Goal: Use online tool/utility: Utilize a website feature to perform a specific function

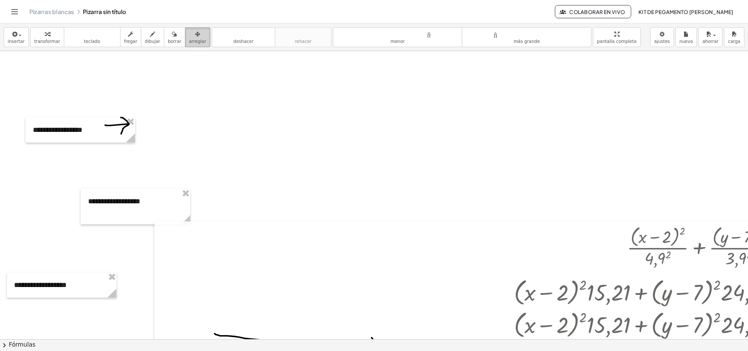
scroll to position [2390, 0]
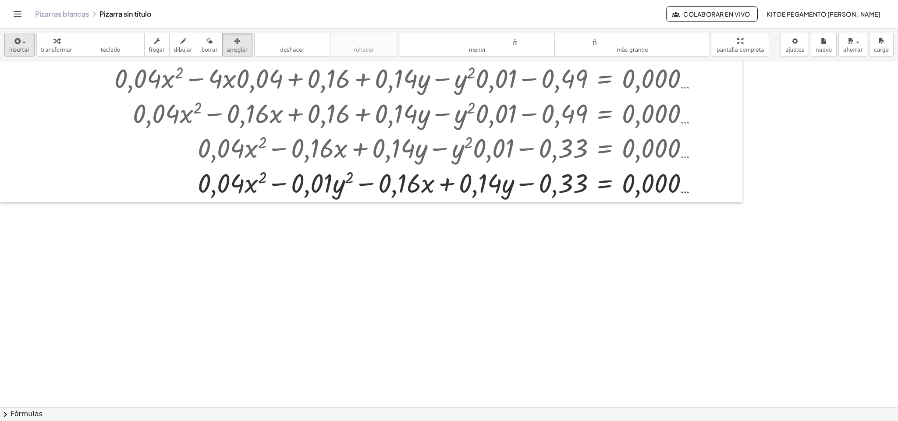
click at [54, 52] on font "transformar" at bounding box center [56, 50] width 31 height 6
click at [18, 53] on font "insertar" at bounding box center [19, 50] width 21 height 6
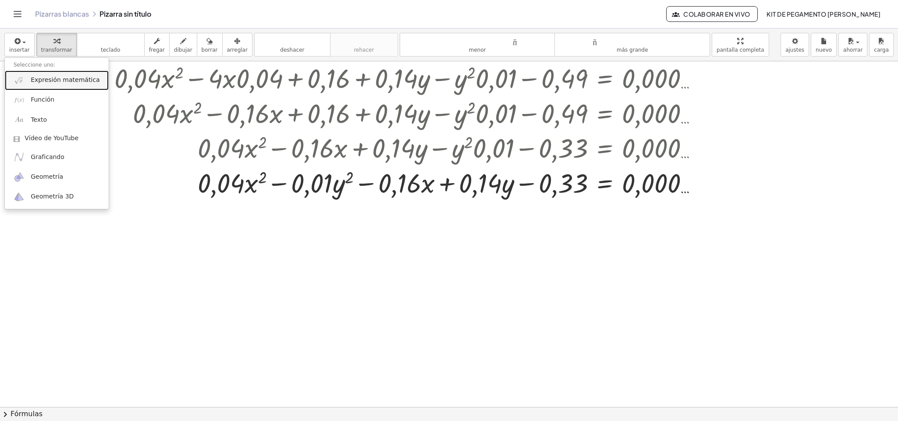
click at [56, 82] on font "Expresión matemática" at bounding box center [65, 79] width 69 height 7
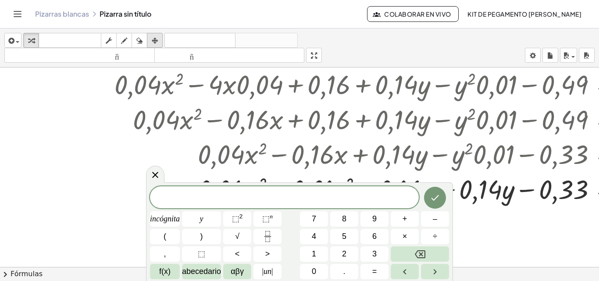
click at [157, 40] on icon "button" at bounding box center [155, 41] width 6 height 11
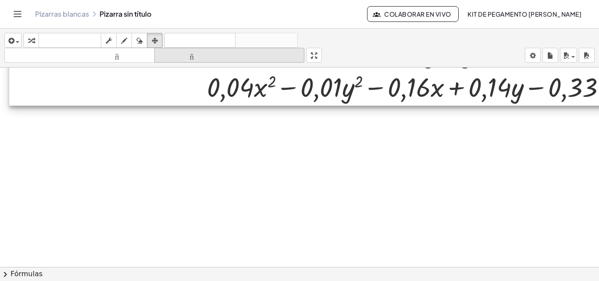
drag, startPoint x: 249, startPoint y: 115, endPoint x: 249, endPoint y: 57, distance: 57.9
click at [256, 50] on div "insertar Seleccione uno: Expresión matemática Función Texto Vídeo de YouTube Gr…" at bounding box center [299, 154] width 599 height 253
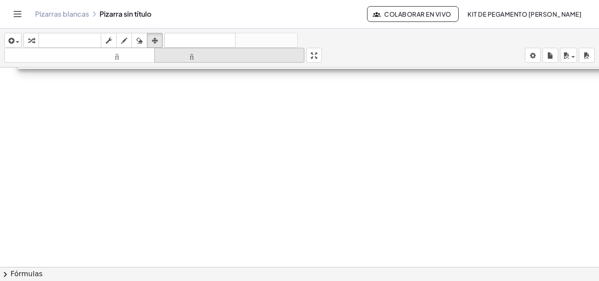
drag, startPoint x: 236, startPoint y: 89, endPoint x: 244, endPoint y: 61, distance: 28.3
click at [244, 61] on div "insertar Seleccione uno: Expresión matemática Función Texto Vídeo de YouTube Gr…" at bounding box center [299, 154] width 599 height 253
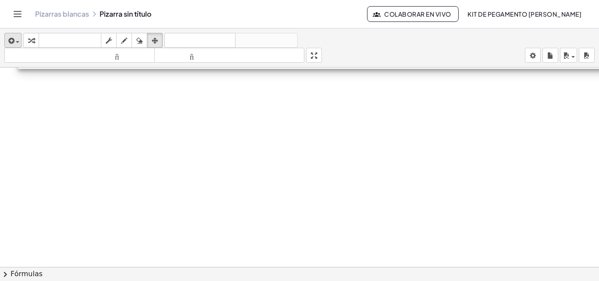
click at [108, 59] on font "tamaño_del_formato" at bounding box center [80, 55] width 146 height 8
click at [12, 43] on icon "button" at bounding box center [11, 41] width 8 height 11
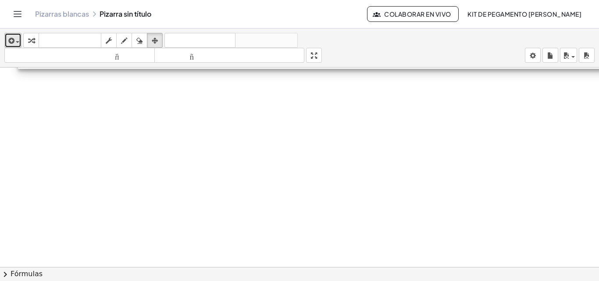
click at [15, 38] on div "button" at bounding box center [13, 40] width 13 height 11
click at [7, 46] on icon "button" at bounding box center [11, 41] width 8 height 11
click at [14, 39] on icon "button" at bounding box center [11, 41] width 8 height 11
click at [14, 42] on icon "button" at bounding box center [11, 41] width 8 height 11
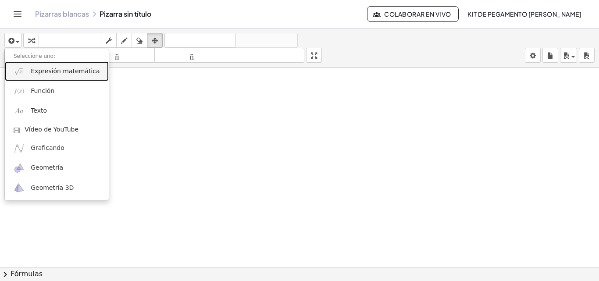
click at [36, 78] on link "Expresión matemática" at bounding box center [57, 71] width 104 height 20
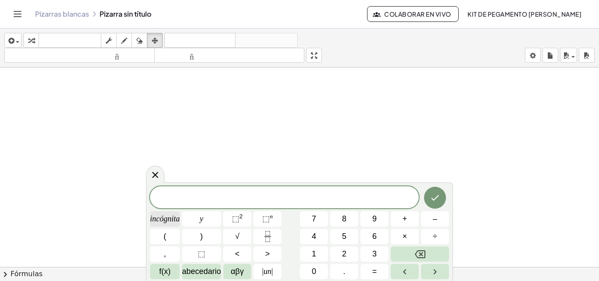
click at [171, 238] on button "(" at bounding box center [165, 236] width 30 height 15
click at [170, 221] on font "incógnita" at bounding box center [165, 218] width 30 height 9
click at [430, 222] on button "–" at bounding box center [435, 218] width 28 height 15
click at [343, 252] on font "2" at bounding box center [344, 253] width 4 height 9
click at [428, 271] on button "Flecha derecha" at bounding box center [435, 271] width 28 height 15
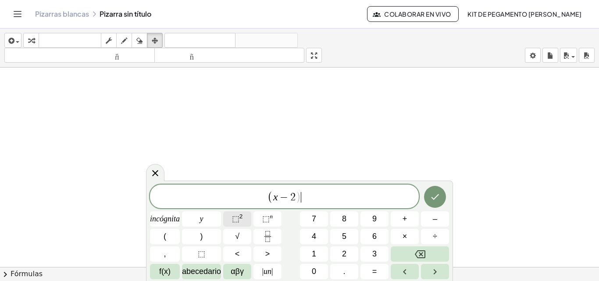
click at [232, 219] on font "⬚" at bounding box center [235, 218] width 7 height 9
click at [262, 238] on icon "Fracción" at bounding box center [267, 236] width 11 height 11
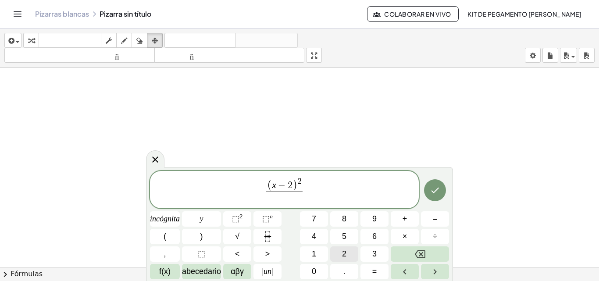
click at [345, 256] on font "2" at bounding box center [344, 253] width 4 height 9
click at [238, 222] on font "⬚" at bounding box center [235, 218] width 7 height 9
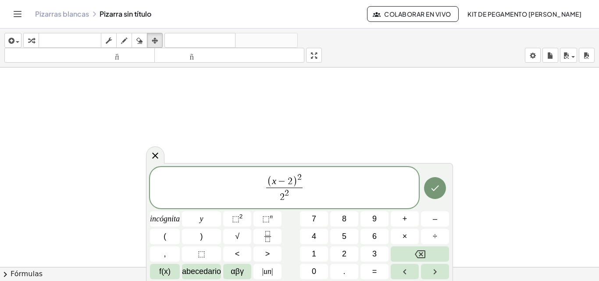
click at [310, 190] on span "( x − 2 ) 2 2 2 ​ ​" at bounding box center [284, 188] width 269 height 32
click at [432, 219] on button "–" at bounding box center [435, 218] width 28 height 15
click at [167, 238] on button "(" at bounding box center [165, 236] width 30 height 15
click at [200, 222] on font "y" at bounding box center [202, 218] width 4 height 9
click at [434, 223] on font "–" at bounding box center [435, 218] width 4 height 9
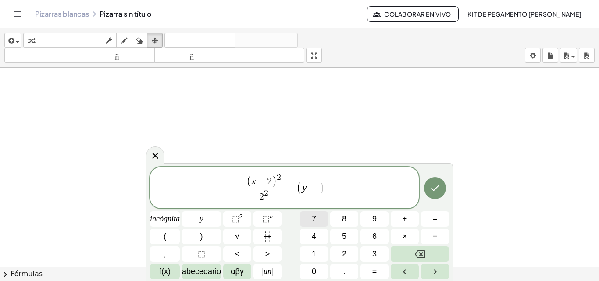
click at [315, 221] on font "7" at bounding box center [314, 218] width 4 height 9
click at [206, 235] on button ")" at bounding box center [201, 236] width 39 height 15
click at [243, 221] on span "⬚ 2" at bounding box center [237, 219] width 11 height 12
click at [266, 231] on icon "Fracción" at bounding box center [267, 236] width 11 height 11
click at [316, 253] on font "1" at bounding box center [314, 253] width 4 height 9
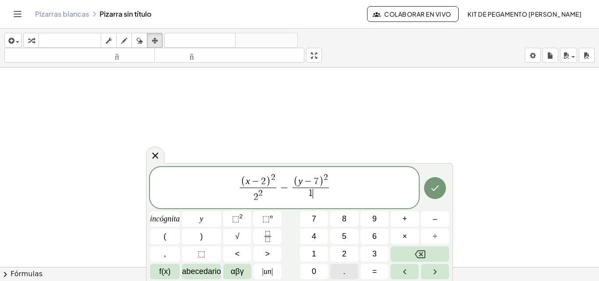
click at [344, 272] on font "." at bounding box center [344, 271] width 2 height 9
click at [343, 236] on font "5" at bounding box center [344, 236] width 4 height 9
click at [239, 220] on font "⬚" at bounding box center [235, 218] width 7 height 9
click at [340, 190] on span "( x − 2 ) 2 2 2 ​ − ( y − 7 ) 2 1 . 5 2 ​ ​" at bounding box center [284, 188] width 269 height 32
click at [374, 267] on font "=" at bounding box center [374, 271] width 5 height 9
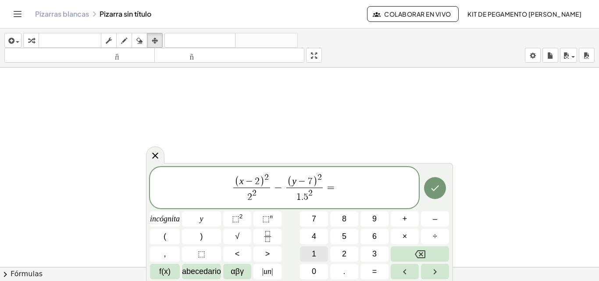
click at [312, 253] on font "1" at bounding box center [314, 253] width 4 height 9
click at [432, 194] on button "Hecho" at bounding box center [435, 188] width 22 height 22
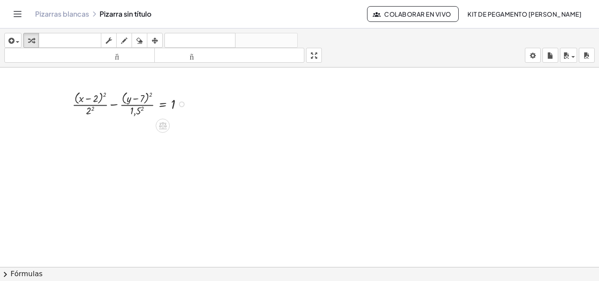
click at [138, 111] on div at bounding box center [131, 103] width 127 height 29
click at [90, 112] on div at bounding box center [131, 103] width 127 height 29
click at [89, 139] on div at bounding box center [131, 132] width 127 height 29
click at [106, 124] on div at bounding box center [131, 132] width 127 height 29
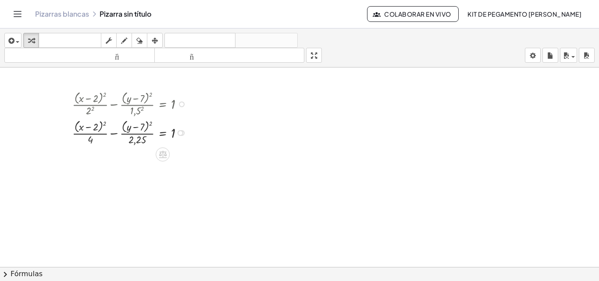
click at [106, 124] on div at bounding box center [131, 132] width 127 height 29
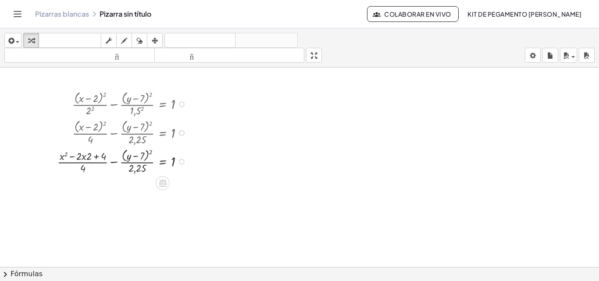
click at [152, 152] on div at bounding box center [124, 160] width 142 height 29
drag, startPoint x: 65, startPoint y: 166, endPoint x: 174, endPoint y: 168, distance: 109.6
click at [174, 168] on div at bounding box center [114, 160] width 161 height 27
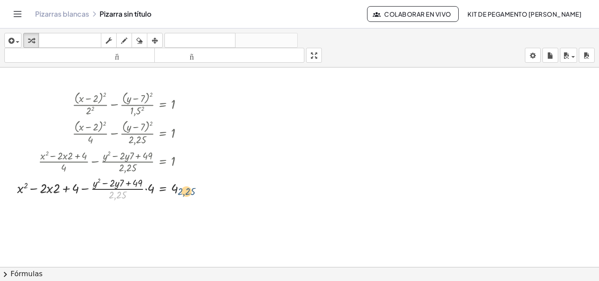
drag, startPoint x: 120, startPoint y: 194, endPoint x: 190, endPoint y: 190, distance: 70.7
click at [190, 190] on div at bounding box center [105, 187] width 185 height 27
drag, startPoint x: 119, startPoint y: 194, endPoint x: 181, endPoint y: 194, distance: 61.8
click at [181, 194] on div at bounding box center [105, 187] width 185 height 27
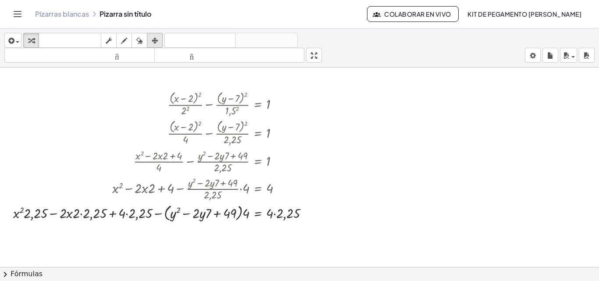
click at [153, 44] on icon "button" at bounding box center [155, 41] width 6 height 11
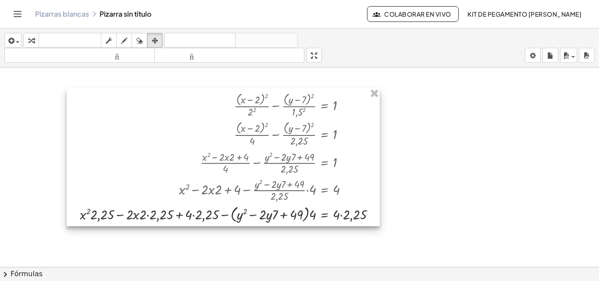
click at [276, 151] on div at bounding box center [223, 157] width 313 height 138
click at [283, 152] on div at bounding box center [223, 157] width 313 height 138
click at [296, 153] on div at bounding box center [223, 157] width 313 height 138
click at [305, 149] on div at bounding box center [223, 157] width 313 height 138
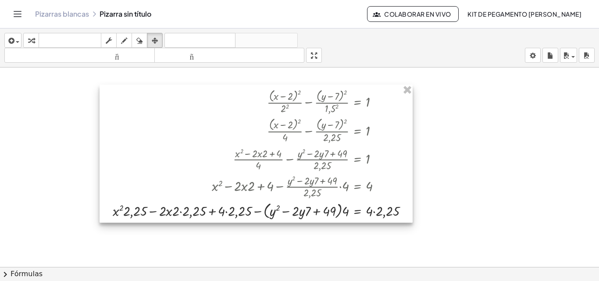
drag, startPoint x: 310, startPoint y: 147, endPoint x: 320, endPoint y: 145, distance: 10.2
click at [320, 145] on div at bounding box center [256, 154] width 313 height 138
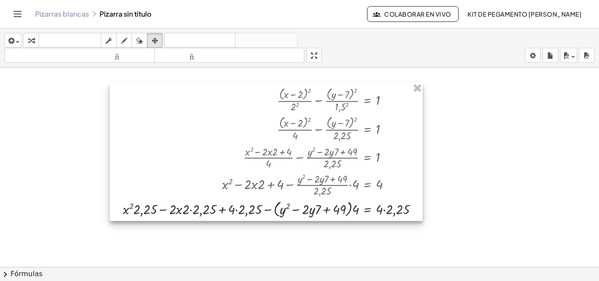
click at [320, 145] on div at bounding box center [266, 152] width 313 height 138
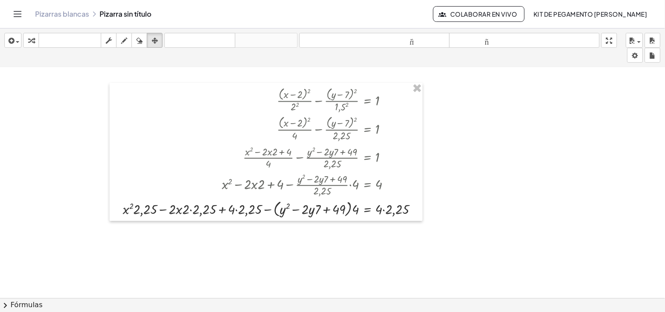
click at [32, 44] on icon "button" at bounding box center [31, 41] width 6 height 11
drag, startPoint x: 181, startPoint y: 210, endPoint x: 176, endPoint y: 209, distance: 5.0
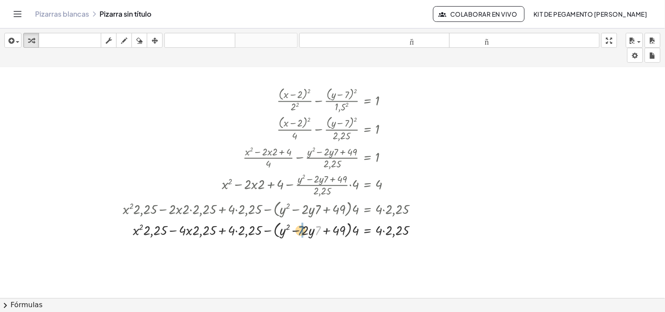
drag, startPoint x: 317, startPoint y: 233, endPoint x: 299, endPoint y: 233, distance: 17.5
click at [299, 233] on div at bounding box center [273, 229] width 311 height 21
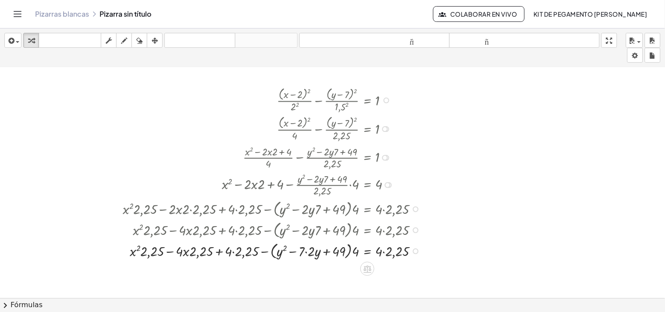
click at [307, 253] on div at bounding box center [273, 250] width 311 height 21
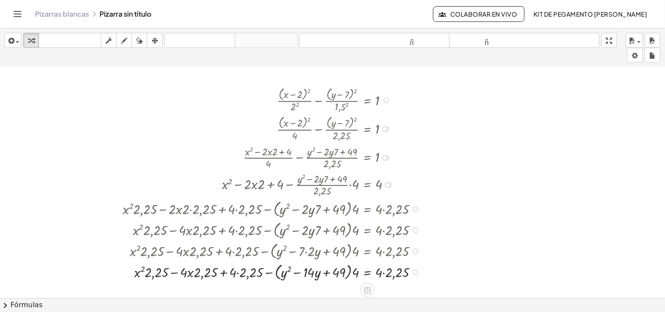
scroll to position [2439, 0]
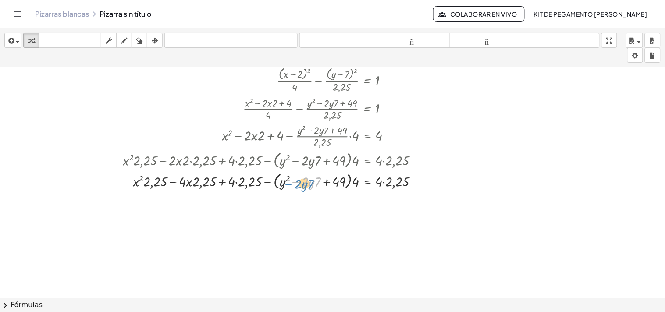
drag, startPoint x: 317, startPoint y: 183, endPoint x: 313, endPoint y: 185, distance: 4.5
click at [313, 185] on div at bounding box center [275, 180] width 308 height 21
click at [317, 181] on div at bounding box center [275, 180] width 308 height 21
drag, startPoint x: 319, startPoint y: 181, endPoint x: 319, endPoint y: 186, distance: 4.4
click at [319, 186] on div at bounding box center [275, 180] width 308 height 21
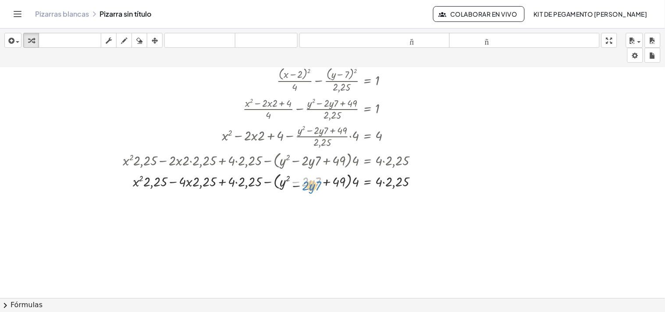
click at [319, 186] on div at bounding box center [275, 180] width 308 height 21
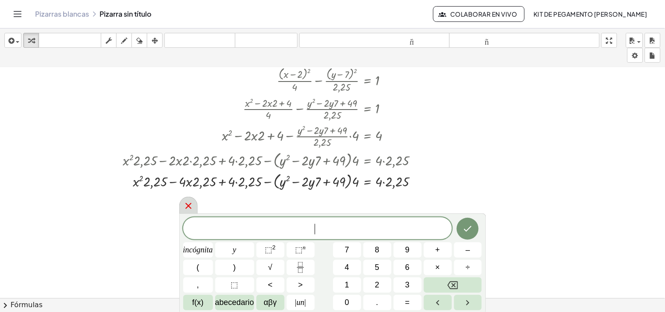
click at [189, 206] on icon at bounding box center [188, 206] width 6 height 6
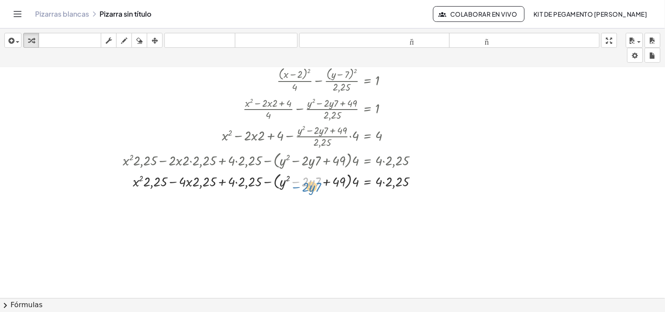
click at [320, 185] on div at bounding box center [275, 180] width 308 height 21
click at [317, 181] on div at bounding box center [275, 180] width 308 height 21
click at [313, 189] on div at bounding box center [275, 180] width 308 height 21
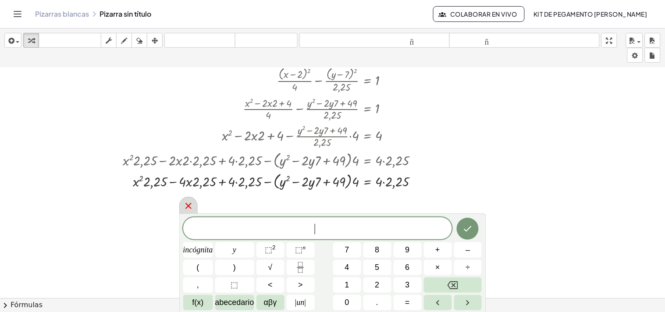
click at [185, 204] on icon at bounding box center [188, 206] width 11 height 11
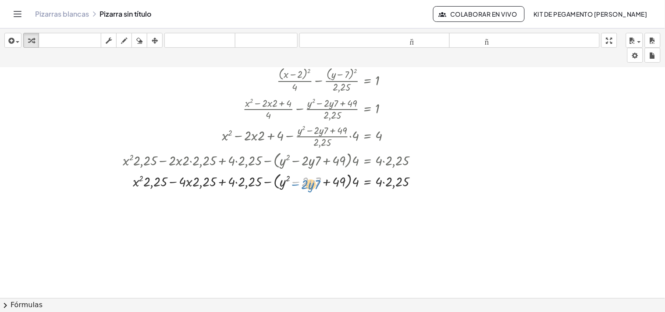
click at [311, 187] on div at bounding box center [275, 180] width 308 height 21
click at [340, 181] on div at bounding box center [275, 180] width 308 height 21
drag, startPoint x: 354, startPoint y: 182, endPoint x: 313, endPoint y: 183, distance: 41.7
click at [313, 183] on div at bounding box center [275, 180] width 308 height 21
drag, startPoint x: 354, startPoint y: 183, endPoint x: 351, endPoint y: 186, distance: 4.7
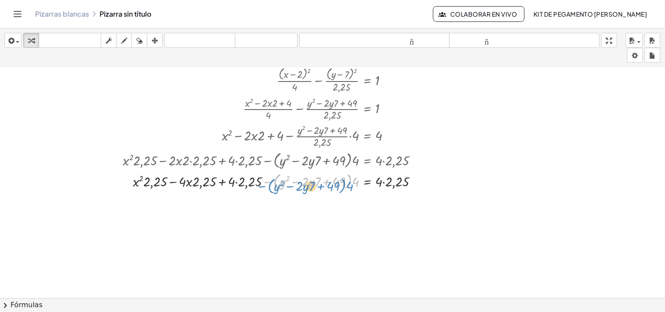
click at [351, 186] on div at bounding box center [275, 180] width 308 height 21
click at [358, 186] on div at bounding box center [275, 180] width 308 height 21
click at [0, 0] on span at bounding box center [0, 0] width 0 height 0
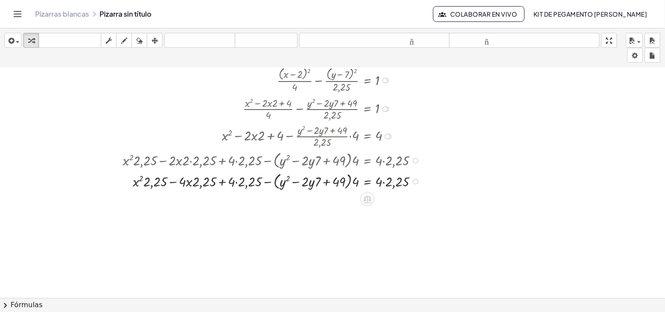
click at [0, 0] on span at bounding box center [0, 0] width 0 height 0
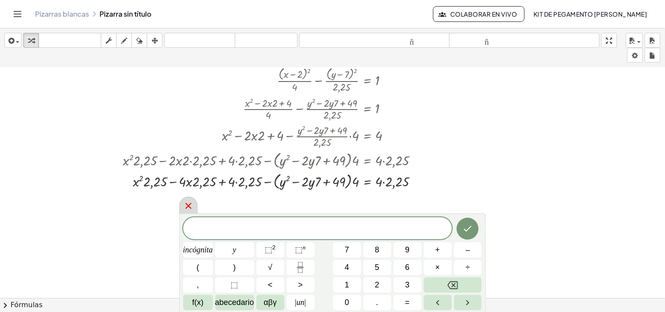
click at [187, 209] on icon at bounding box center [188, 206] width 11 height 11
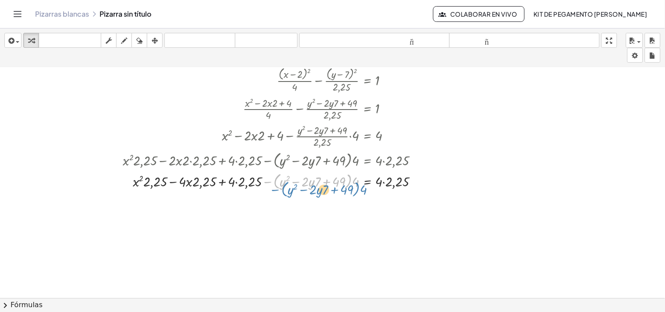
drag, startPoint x: 366, startPoint y: 191, endPoint x: 352, endPoint y: 181, distance: 17.0
click at [353, 181] on div at bounding box center [275, 180] width 308 height 21
drag, startPoint x: 154, startPoint y: 181, endPoint x: 128, endPoint y: 182, distance: 26.3
click at [128, 182] on div at bounding box center [275, 180] width 308 height 21
drag, startPoint x: 157, startPoint y: 185, endPoint x: 174, endPoint y: 185, distance: 17.1
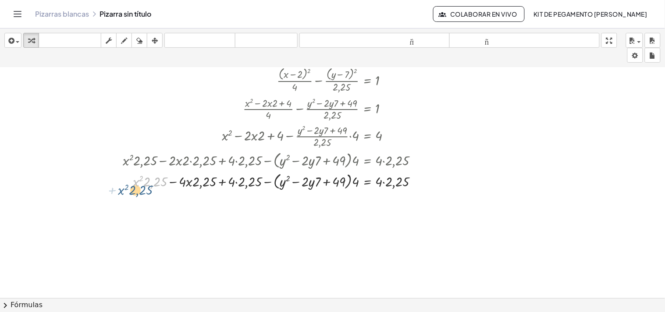
click at [143, 190] on div at bounding box center [275, 180] width 308 height 21
click at [287, 179] on div at bounding box center [275, 180] width 308 height 21
click at [297, 181] on div at bounding box center [275, 180] width 308 height 21
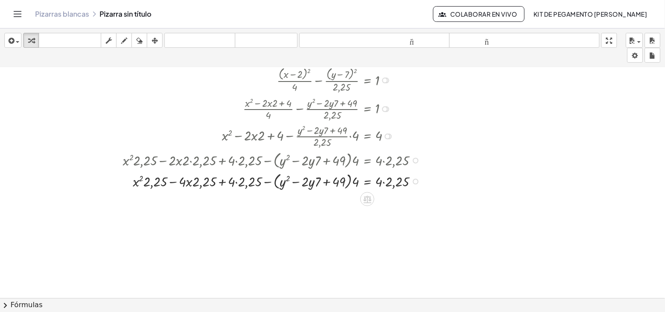
click at [328, 181] on div at bounding box center [275, 180] width 308 height 21
click at [352, 182] on div at bounding box center [275, 180] width 308 height 21
click at [357, 182] on div at bounding box center [275, 180] width 308 height 21
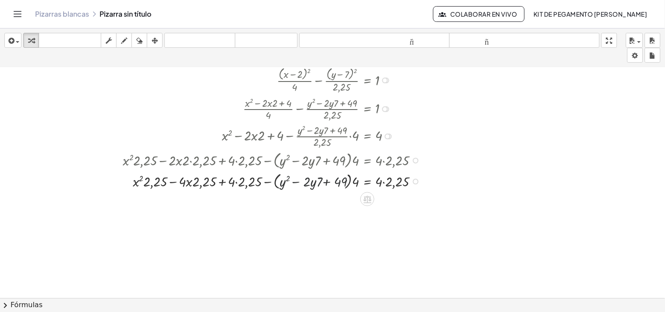
click at [357, 182] on div at bounding box center [275, 180] width 308 height 21
click at [244, 181] on div at bounding box center [275, 180] width 308 height 21
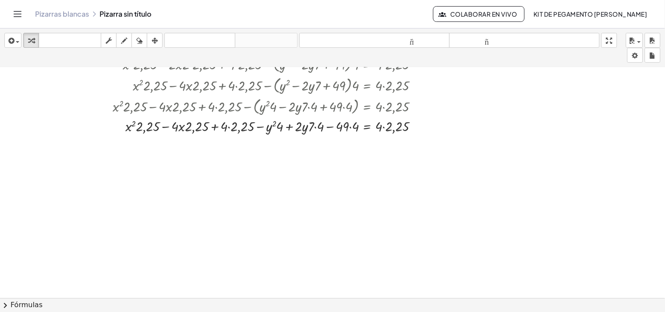
scroll to position [2487, 0]
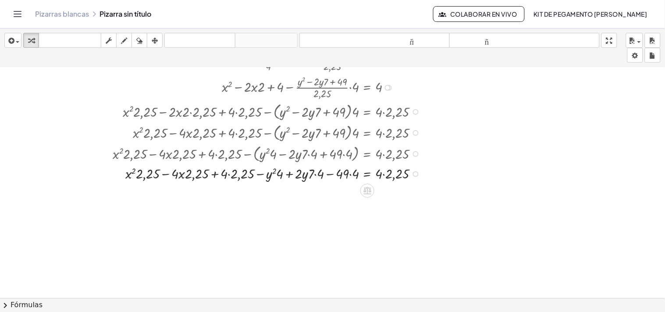
click at [314, 174] on div at bounding box center [268, 173] width 321 height 19
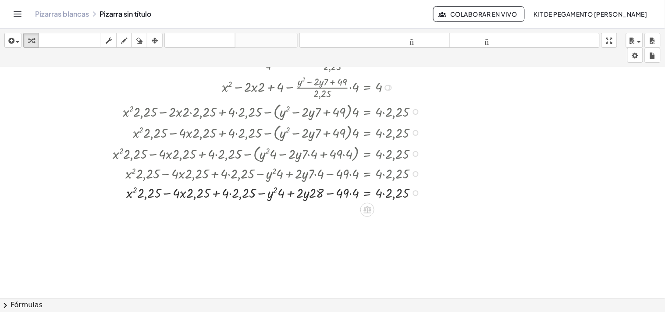
click at [347, 195] on div at bounding box center [268, 192] width 321 height 19
click at [388, 194] on div at bounding box center [268, 192] width 321 height 19
click at [349, 198] on div at bounding box center [268, 192] width 321 height 19
click at [350, 193] on div at bounding box center [268, 192] width 321 height 19
click at [235, 191] on div at bounding box center [268, 192] width 321 height 19
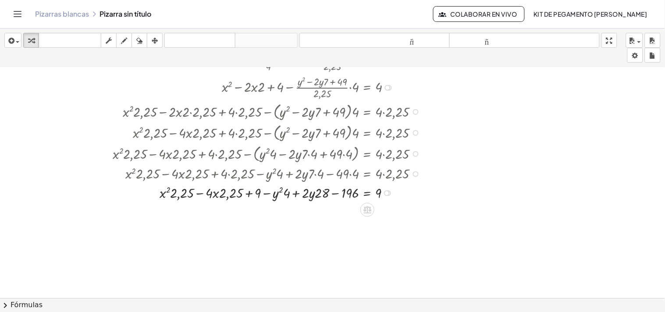
click at [226, 196] on div at bounding box center [268, 192] width 321 height 19
click at [234, 196] on div at bounding box center [268, 192] width 321 height 19
click at [215, 192] on div at bounding box center [268, 192] width 321 height 19
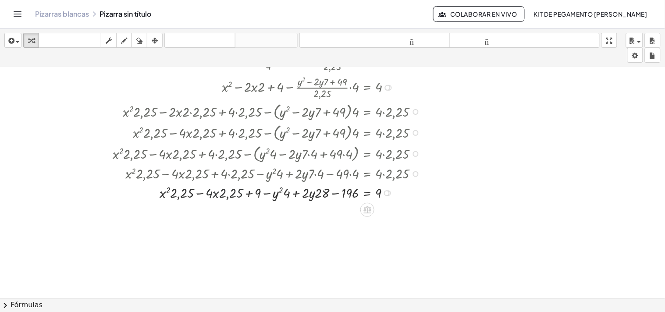
click at [215, 192] on div at bounding box center [268, 192] width 321 height 19
click at [165, 192] on div at bounding box center [268, 192] width 321 height 19
drag, startPoint x: 175, startPoint y: 194, endPoint x: 165, endPoint y: 195, distance: 10.5
click at [165, 195] on div at bounding box center [268, 192] width 321 height 19
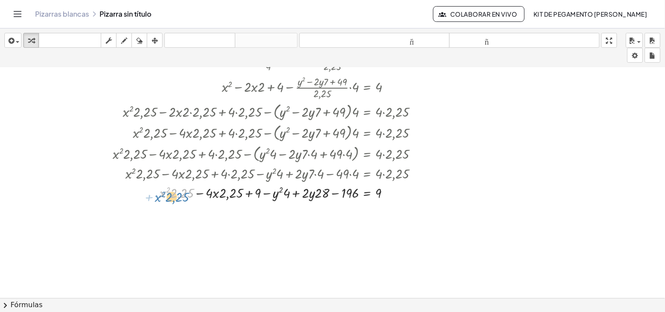
click at [183, 196] on div at bounding box center [268, 192] width 321 height 19
click at [191, 196] on div at bounding box center [268, 192] width 321 height 19
drag, startPoint x: 162, startPoint y: 193, endPoint x: 167, endPoint y: 203, distance: 10.8
click at [155, 204] on div "+ · ( + x − 2 ) 2 · 2 2 − · ( + y − 7 ) 2 · 1,5 2 = 1 + · ( + x − 2 ) 2 · 2 2 −…" at bounding box center [261, 95] width 323 height 218
click at [228, 200] on div at bounding box center [268, 192] width 321 height 19
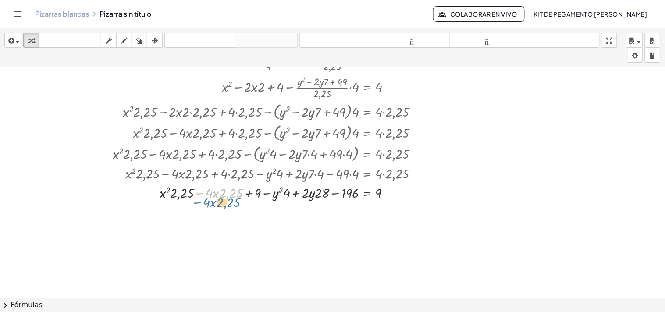
drag, startPoint x: 238, startPoint y: 196, endPoint x: 236, endPoint y: 202, distance: 6.1
click at [633, 59] on body "Actividades matemáticas fáciles de comprender Pizarras blancas Clases Cuenta ve…" at bounding box center [332, 156] width 665 height 312
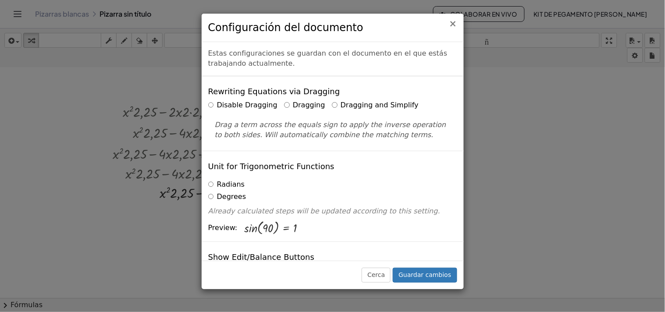
click at [454, 28] on font "×" at bounding box center [453, 23] width 8 height 11
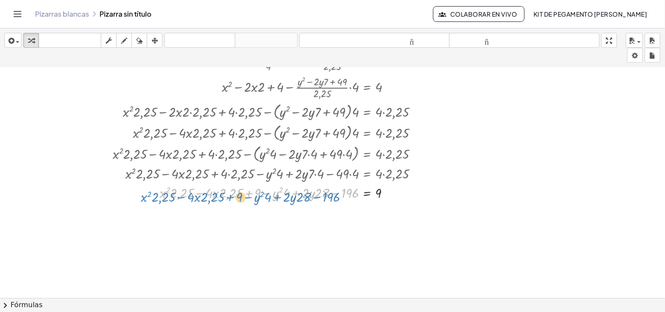
drag, startPoint x: 347, startPoint y: 195, endPoint x: 342, endPoint y: 198, distance: 6.0
click at [342, 198] on div at bounding box center [268, 192] width 321 height 19
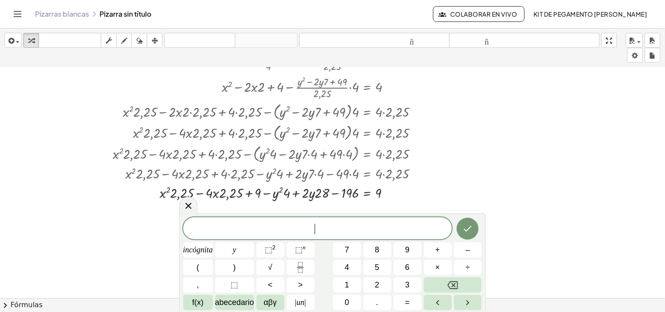
drag, startPoint x: 186, startPoint y: 207, endPoint x: 244, endPoint y: 209, distance: 58.3
click at [185, 208] on icon at bounding box center [188, 206] width 11 height 11
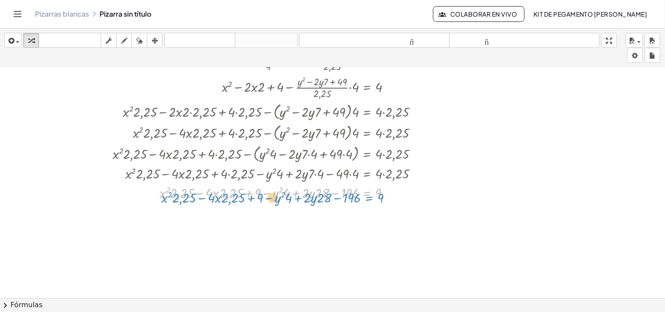
drag, startPoint x: 379, startPoint y: 195, endPoint x: 384, endPoint y: 193, distance: 5.0
click at [384, 193] on div at bounding box center [268, 192] width 321 height 19
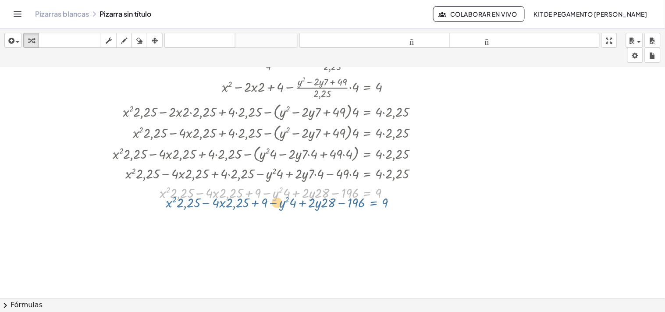
drag, startPoint x: 377, startPoint y: 193, endPoint x: 307, endPoint y: 121, distance: 101.1
click at [376, 196] on div at bounding box center [268, 192] width 321 height 19
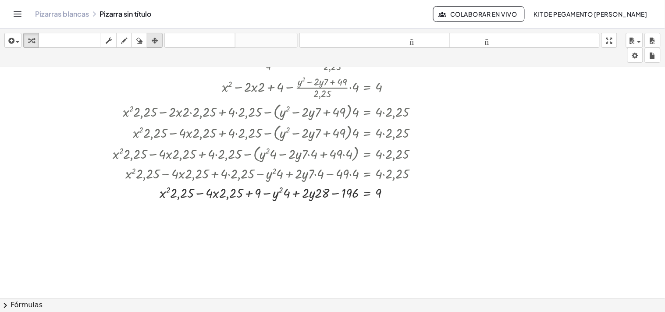
click at [156, 41] on icon "button" at bounding box center [155, 41] width 6 height 11
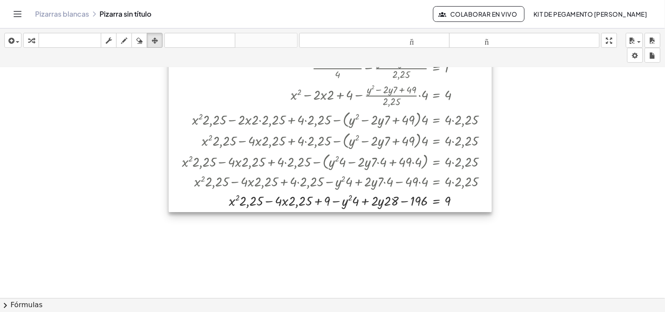
click at [367, 164] on div at bounding box center [330, 102] width 323 height 218
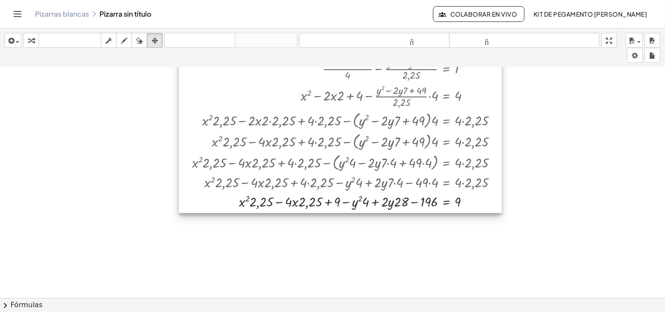
click at [404, 174] on div at bounding box center [340, 103] width 323 height 218
click at [418, 168] on div at bounding box center [340, 103] width 323 height 218
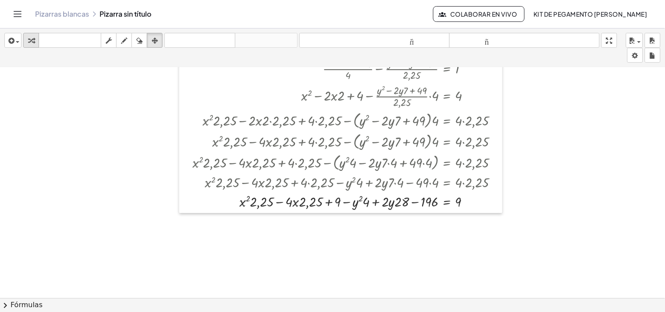
click at [33, 42] on icon "button" at bounding box center [31, 41] width 6 height 11
drag, startPoint x: 424, startPoint y: 206, endPoint x: 423, endPoint y: 202, distance: 4.5
click at [423, 202] on div at bounding box center [348, 201] width 321 height 19
click at [338, 203] on div at bounding box center [348, 201] width 321 height 19
drag, startPoint x: 338, startPoint y: 202, endPoint x: 268, endPoint y: 198, distance: 70.3
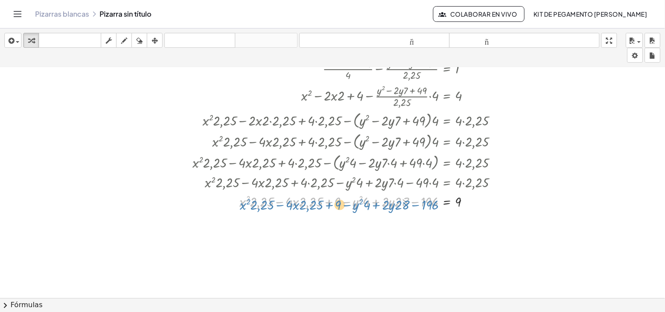
click at [338, 204] on div at bounding box center [348, 201] width 321 height 19
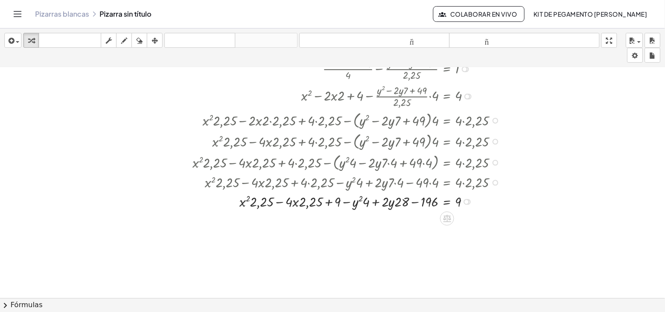
click at [309, 204] on div at bounding box center [348, 201] width 321 height 19
drag, startPoint x: 309, startPoint y: 204, endPoint x: 300, endPoint y: 204, distance: 8.3
click at [308, 205] on div at bounding box center [348, 201] width 321 height 19
click at [299, 204] on div at bounding box center [348, 201] width 321 height 19
click at [303, 204] on div at bounding box center [348, 201] width 321 height 19
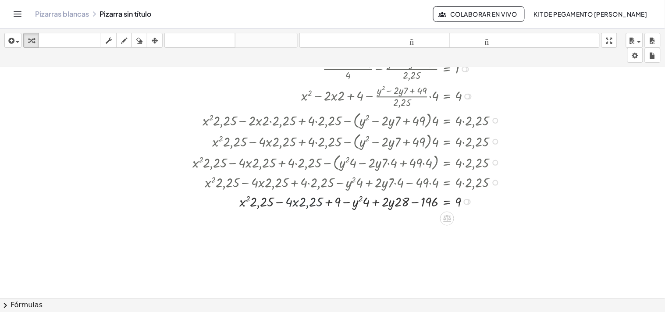
click at [302, 206] on div at bounding box center [348, 201] width 321 height 19
click at [301, 206] on div at bounding box center [348, 201] width 321 height 19
click at [297, 204] on div at bounding box center [348, 201] width 321 height 19
click at [296, 204] on div at bounding box center [348, 201] width 321 height 19
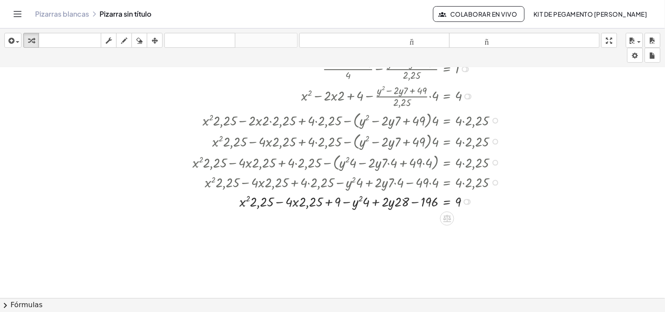
click at [265, 205] on div at bounding box center [348, 201] width 321 height 19
click at [257, 208] on div at bounding box center [348, 201] width 321 height 19
drag, startPoint x: 255, startPoint y: 208, endPoint x: 252, endPoint y: 203, distance: 5.6
click at [256, 207] on div at bounding box center [348, 201] width 321 height 19
click at [252, 204] on div at bounding box center [348, 201] width 321 height 19
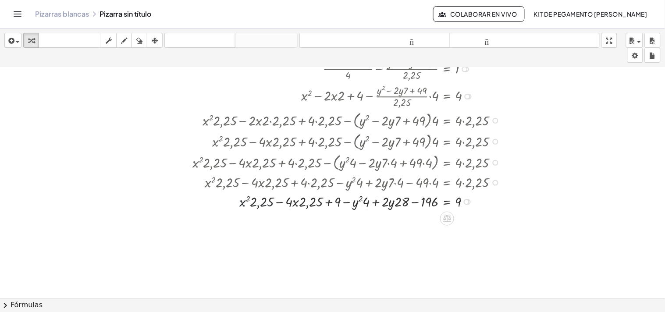
drag, startPoint x: 248, startPoint y: 203, endPoint x: 240, endPoint y: 203, distance: 7.9
click at [248, 204] on div at bounding box center [348, 201] width 321 height 19
drag, startPoint x: 240, startPoint y: 203, endPoint x: 334, endPoint y: 203, distance: 93.4
click at [242, 203] on div at bounding box center [348, 201] width 321 height 19
click at [293, 203] on div at bounding box center [348, 201] width 321 height 19
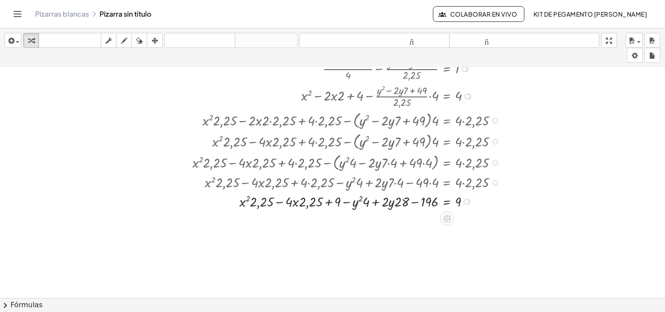
click at [308, 199] on div at bounding box center [348, 201] width 321 height 19
click at [329, 202] on div at bounding box center [348, 201] width 321 height 19
click at [255, 203] on div at bounding box center [348, 201] width 321 height 19
drag, startPoint x: 314, startPoint y: 204, endPoint x: 310, endPoint y: 205, distance: 4.5
click at [310, 205] on div at bounding box center [348, 201] width 321 height 19
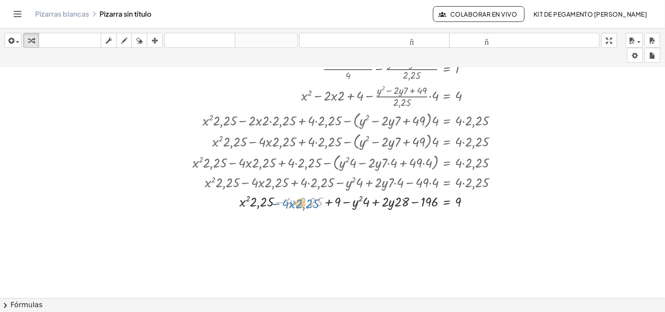
drag, startPoint x: 313, startPoint y: 204, endPoint x: 337, endPoint y: 208, distance: 23.5
click at [308, 204] on div at bounding box center [348, 201] width 321 height 19
click at [334, 203] on div at bounding box center [348, 201] width 321 height 19
click at [331, 204] on div at bounding box center [348, 201] width 321 height 19
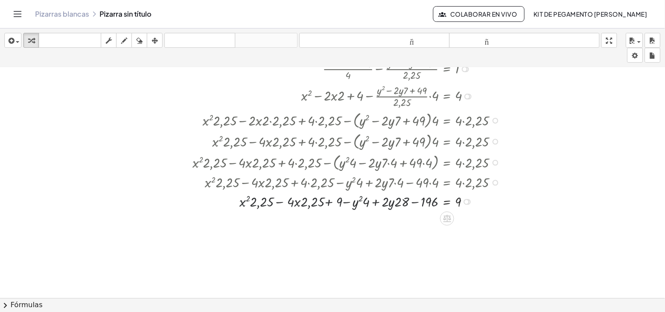
click at [332, 204] on div at bounding box center [348, 201] width 321 height 19
click at [350, 204] on div at bounding box center [348, 201] width 321 height 19
drag, startPoint x: 363, startPoint y: 205, endPoint x: 341, endPoint y: 193, distance: 24.5
click at [364, 210] on div at bounding box center [348, 201] width 321 height 19
click at [156, 43] on icon "button" at bounding box center [155, 41] width 6 height 11
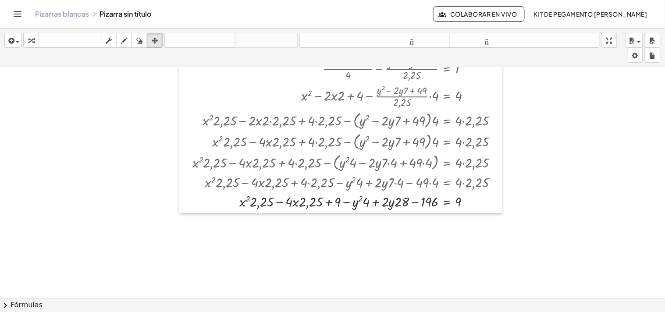
scroll to position [1805, 0]
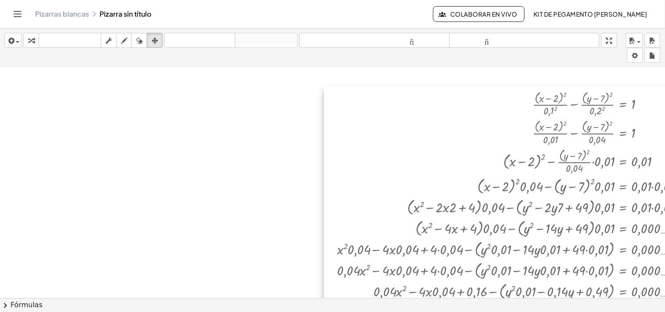
drag, startPoint x: 525, startPoint y: 209, endPoint x: 393, endPoint y: 210, distance: 132.4
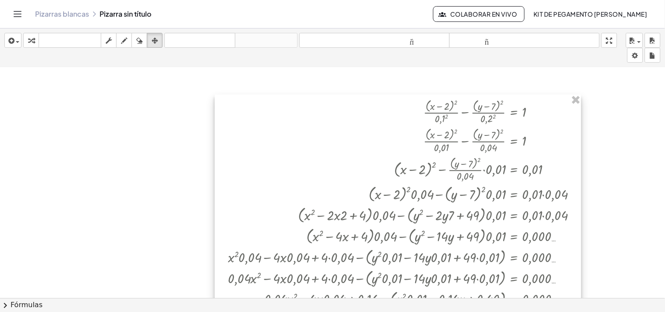
drag, startPoint x: 553, startPoint y: 203, endPoint x: 413, endPoint y: 213, distance: 139.8
click at [413, 213] on div at bounding box center [398, 252] width 366 height 314
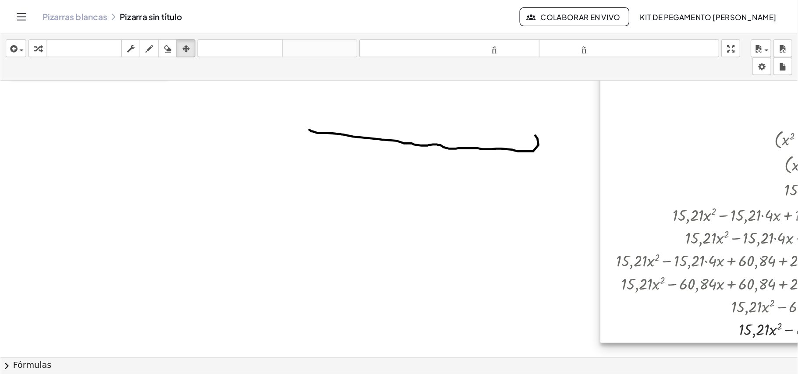
scroll to position [247, 0]
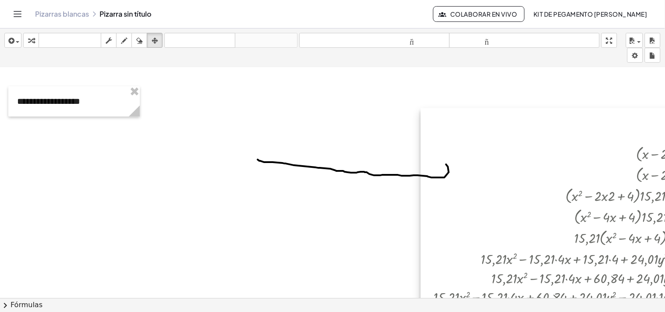
drag, startPoint x: 549, startPoint y: 203, endPoint x: 367, endPoint y: 268, distance: 193.7
click at [421, 271] on div at bounding box center [645, 237] width 449 height 258
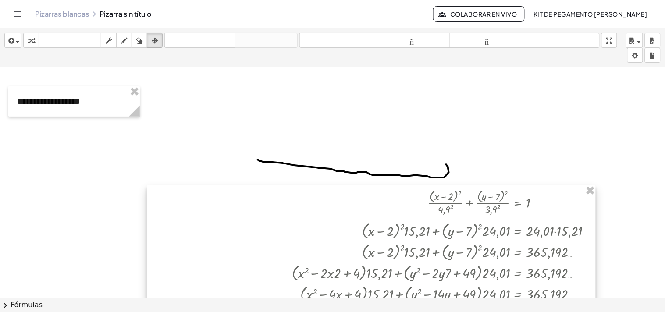
drag, startPoint x: 396, startPoint y: 199, endPoint x: 364, endPoint y: 206, distance: 32.4
click at [364, 206] on div at bounding box center [371, 314] width 449 height 258
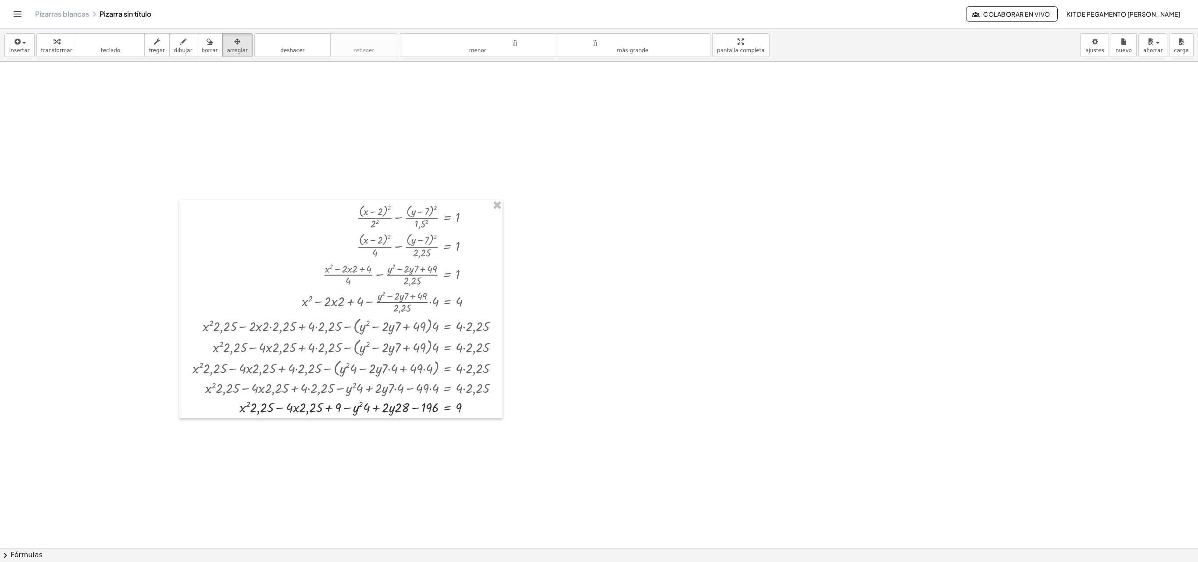
scroll to position [2281, 0]
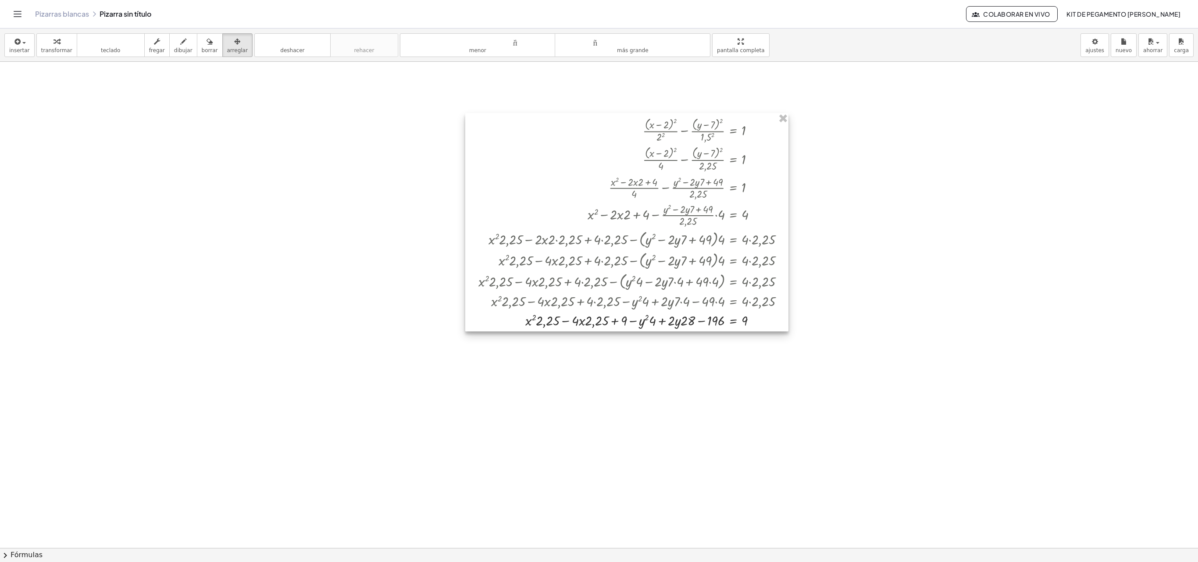
drag, startPoint x: 459, startPoint y: 294, endPoint x: 745, endPoint y: 211, distance: 297.5
click at [745, 211] on div at bounding box center [626, 222] width 323 height 218
click at [63, 48] on font "transformar" at bounding box center [56, 50] width 31 height 6
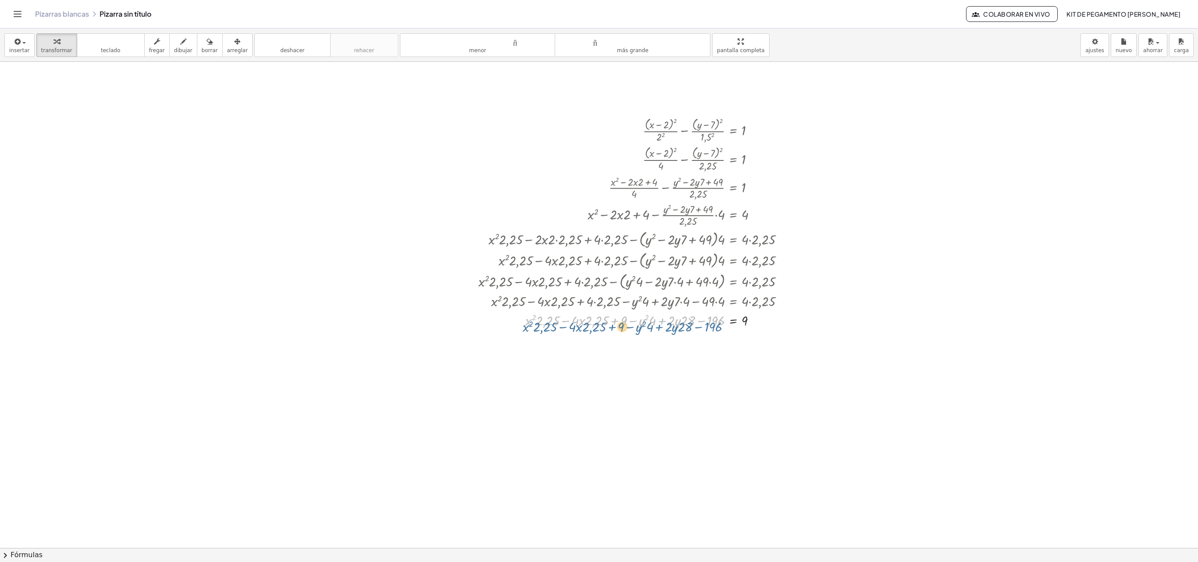
drag, startPoint x: 715, startPoint y: 323, endPoint x: 709, endPoint y: 331, distance: 9.5
click at [709, 330] on div at bounding box center [634, 319] width 321 height 19
drag, startPoint x: 709, startPoint y: 331, endPoint x: 708, endPoint y: 326, distance: 4.7
click at [709, 330] on div at bounding box center [634, 319] width 321 height 19
click at [644, 324] on div at bounding box center [634, 319] width 321 height 19
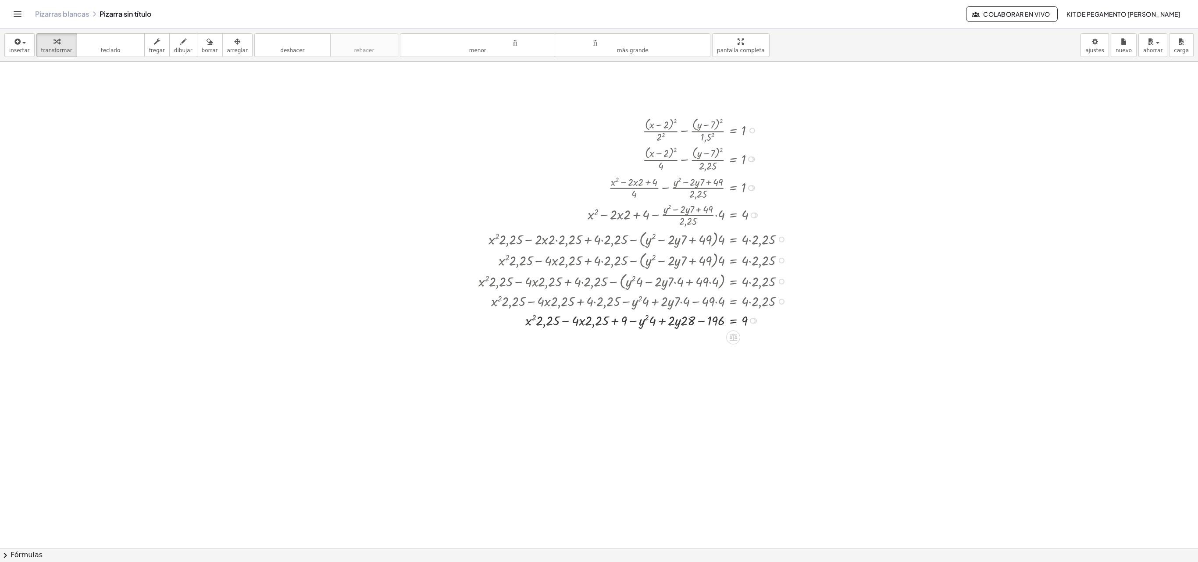
click at [644, 324] on div at bounding box center [634, 319] width 321 height 19
click at [644, 321] on div at bounding box center [634, 319] width 321 height 19
drag, startPoint x: 647, startPoint y: 320, endPoint x: 595, endPoint y: 322, distance: 51.8
click at [595, 322] on div at bounding box center [634, 319] width 321 height 19
drag, startPoint x: 687, startPoint y: 334, endPoint x: 674, endPoint y: 331, distance: 12.8
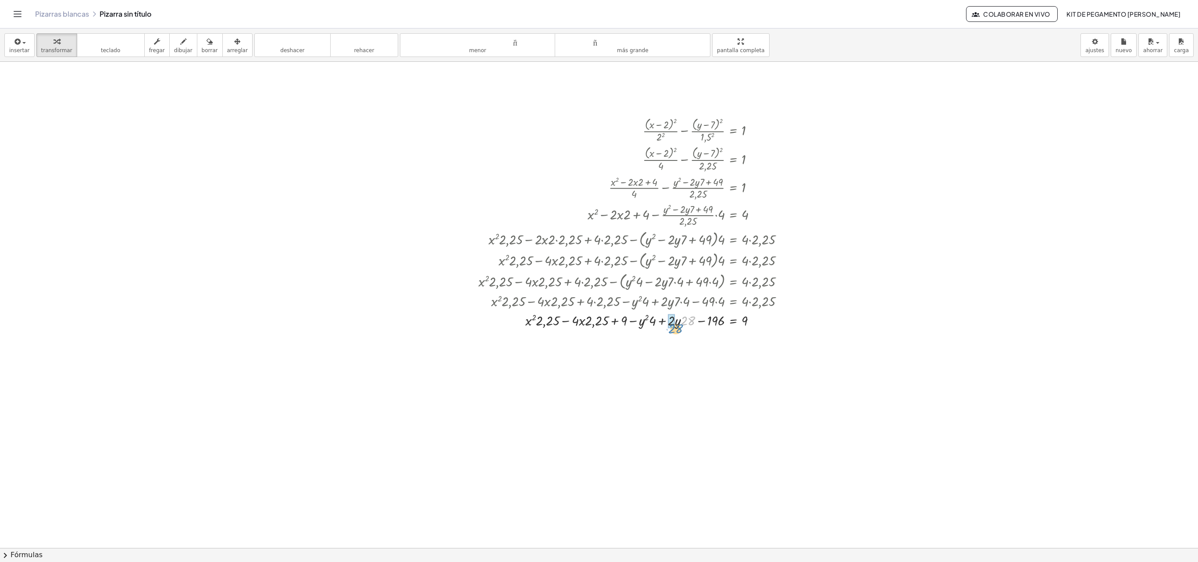
click at [674, 330] on div at bounding box center [634, 319] width 321 height 19
drag, startPoint x: 658, startPoint y: 323, endPoint x: 648, endPoint y: 328, distance: 11.8
click at [584, 340] on div at bounding box center [634, 339] width 321 height 19
drag, startPoint x: 606, startPoint y: 344, endPoint x: 586, endPoint y: 345, distance: 20.2
drag, startPoint x: 585, startPoint y: 363, endPoint x: 557, endPoint y: 368, distance: 28.5
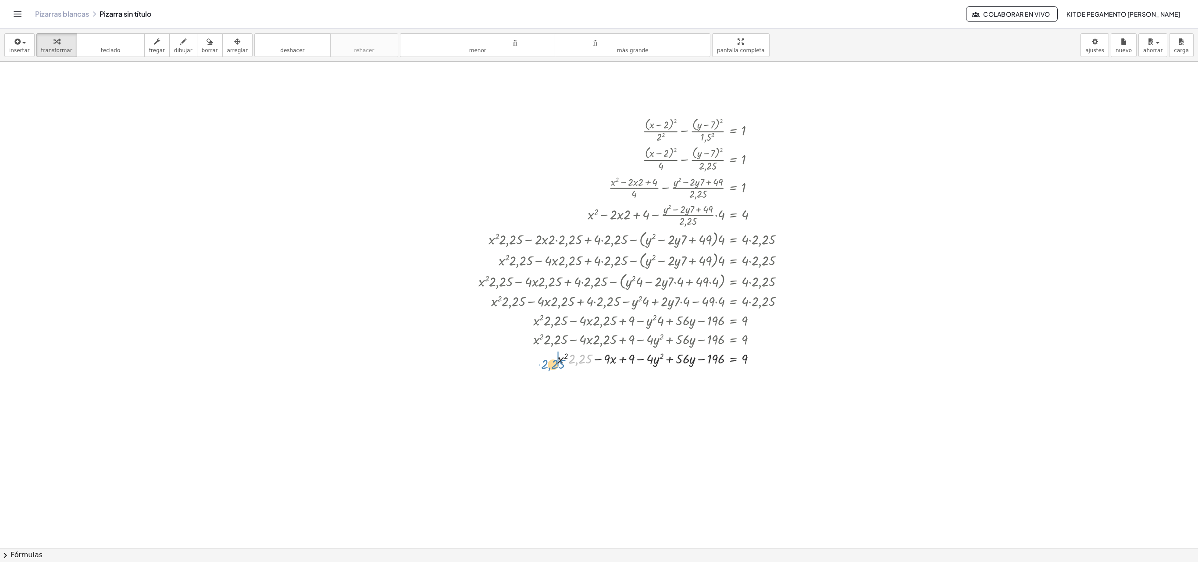
click at [557, 368] on div at bounding box center [634, 358] width 321 height 19
click at [570, 386] on div at bounding box center [634, 377] width 321 height 19
click at [571, 377] on div at bounding box center [634, 377] width 321 height 19
drag, startPoint x: 587, startPoint y: 384, endPoint x: 575, endPoint y: 384, distance: 12.3
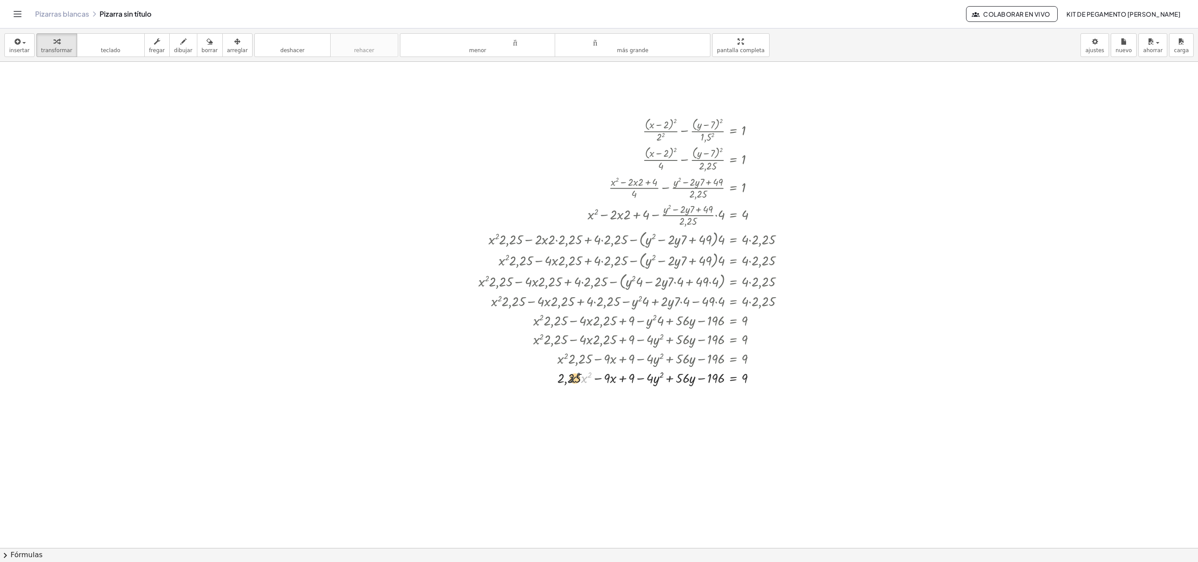
click at [575, 384] on div at bounding box center [634, 377] width 321 height 19
click at [616, 377] on div at bounding box center [634, 377] width 321 height 19
click at [623, 380] on div at bounding box center [634, 377] width 321 height 19
click at [622, 379] on div at bounding box center [634, 377] width 321 height 19
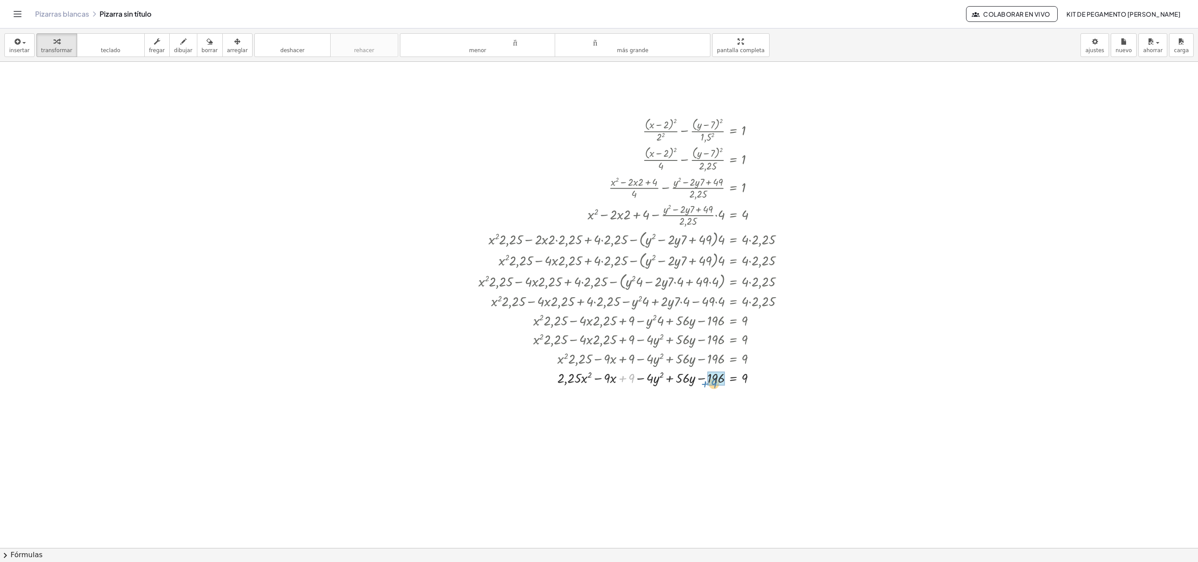
drag, startPoint x: 632, startPoint y: 381, endPoint x: 713, endPoint y: 383, distance: 80.7
drag, startPoint x: 744, startPoint y: 398, endPoint x: 724, endPoint y: 401, distance: 19.5
click at [709, 416] on div at bounding box center [634, 415] width 321 height 19
